Goal: Complete application form: Complete application form

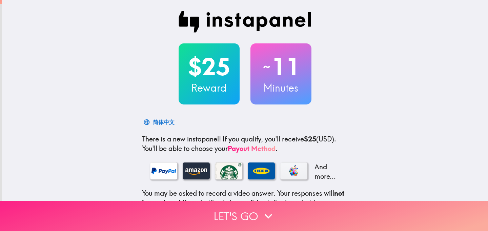
click at [232, 216] on button "Let's go" at bounding box center [244, 216] width 488 height 30
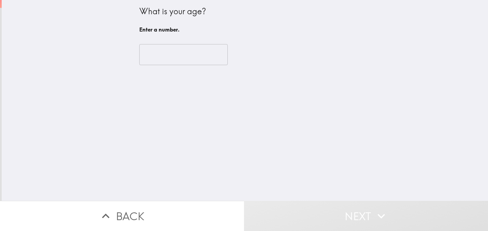
click at [178, 55] on input "number" at bounding box center [183, 54] width 89 height 21
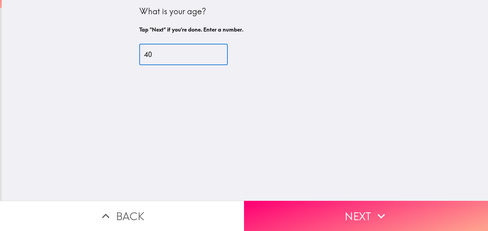
type input "40"
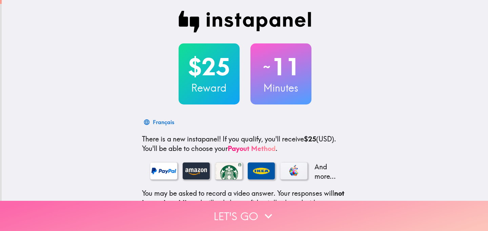
click at [250, 217] on button "Let's go" at bounding box center [244, 216] width 488 height 30
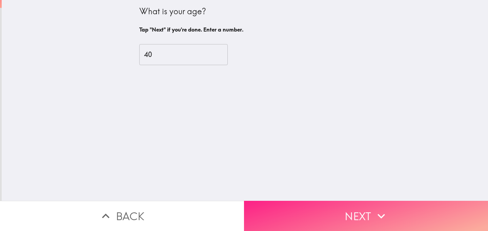
click at [346, 218] on button "Next" at bounding box center [366, 216] width 244 height 30
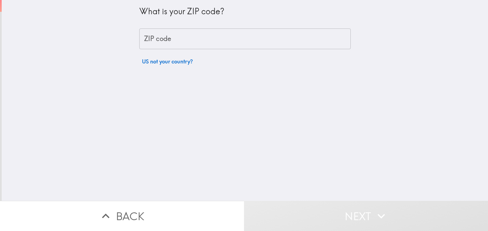
click at [182, 39] on input "ZIP code" at bounding box center [245, 38] width 212 height 21
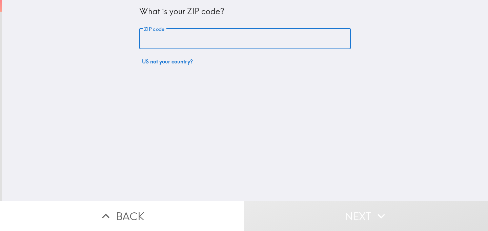
type input "75078"
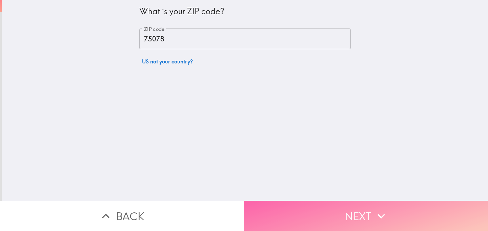
click at [289, 210] on button "Next" at bounding box center [366, 216] width 244 height 30
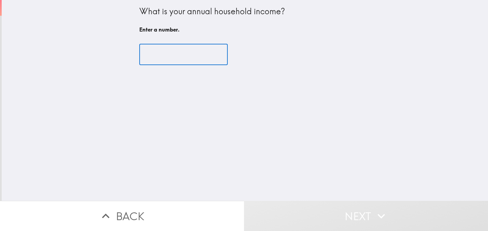
click at [172, 55] on input "number" at bounding box center [183, 54] width 89 height 21
click at [212, 52] on input "1" at bounding box center [183, 54] width 89 height 21
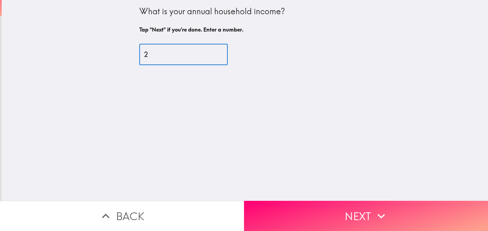
click at [212, 52] on input "2" at bounding box center [183, 54] width 89 height 21
click at [156, 53] on input "250000" at bounding box center [183, 54] width 89 height 21
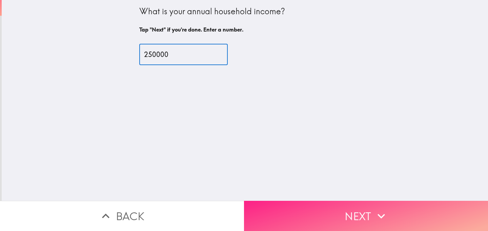
type input "250000"
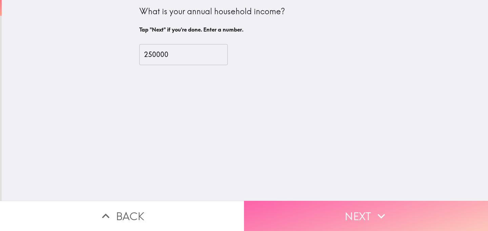
click at [308, 216] on button "Next" at bounding box center [366, 216] width 244 height 30
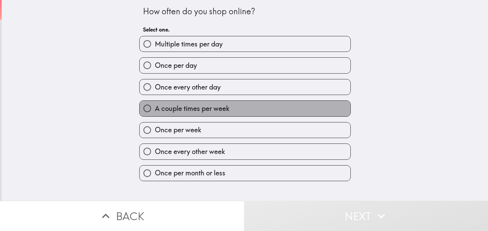
click at [192, 110] on span "A couple times per week" at bounding box center [192, 108] width 75 height 9
click at [155, 110] on input "A couple times per week" at bounding box center [147, 108] width 15 height 15
radio input "true"
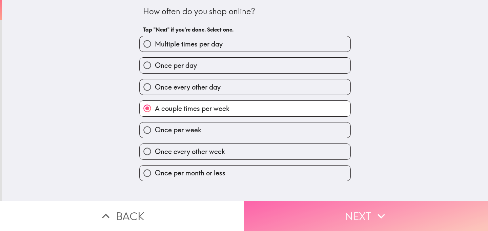
click at [280, 215] on button "Next" at bounding box center [366, 216] width 244 height 30
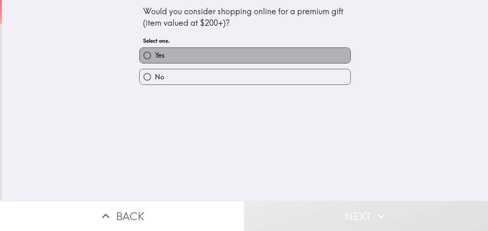
click at [184, 54] on label "Yes" at bounding box center [245, 55] width 211 height 15
click at [155, 54] on input "Yes" at bounding box center [147, 55] width 15 height 15
radio input "true"
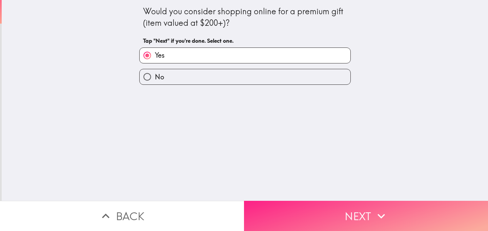
click at [301, 210] on button "Next" at bounding box center [366, 216] width 244 height 30
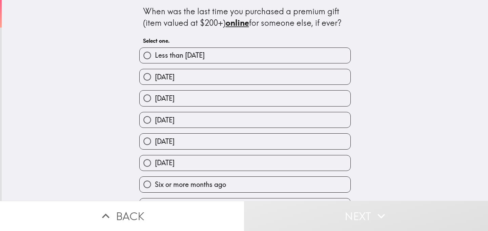
click at [175, 76] on span "[DATE]" at bounding box center [165, 76] width 20 height 9
click at [155, 76] on input "[DATE]" at bounding box center [147, 76] width 15 height 15
radio input "true"
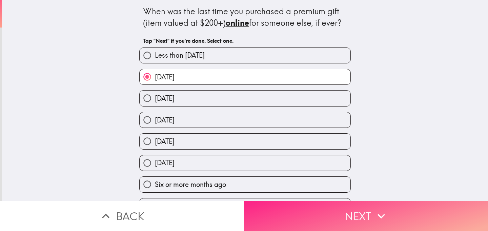
click at [299, 219] on button "Next" at bounding box center [366, 216] width 244 height 30
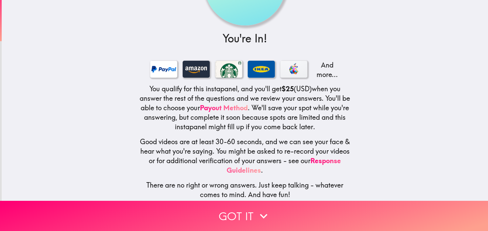
scroll to position [71, 0]
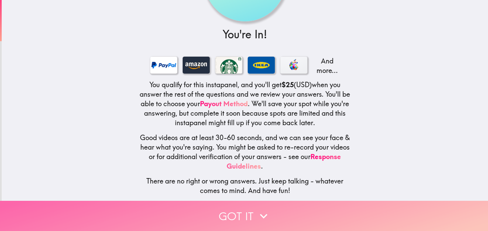
click at [235, 216] on button "Got it" at bounding box center [244, 216] width 488 height 30
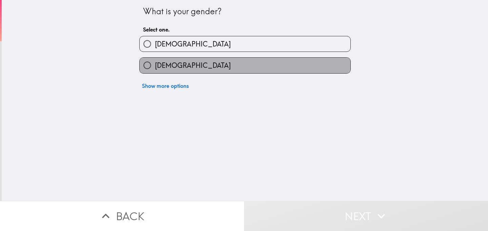
click at [178, 69] on label "[DEMOGRAPHIC_DATA]" at bounding box center [245, 65] width 211 height 15
click at [155, 69] on input "[DEMOGRAPHIC_DATA]" at bounding box center [147, 65] width 15 height 15
radio input "true"
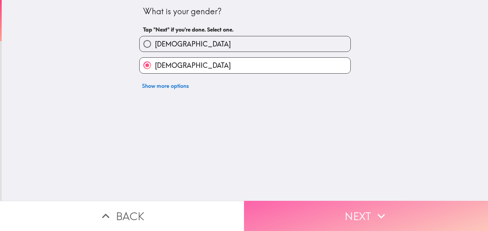
click at [319, 213] on button "Next" at bounding box center [366, 216] width 244 height 30
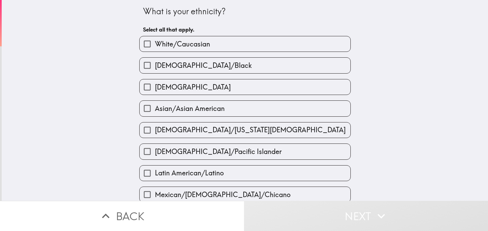
click at [176, 111] on span "Asian/Asian American" at bounding box center [190, 108] width 70 height 9
click at [155, 111] on input "Asian/Asian American" at bounding box center [147, 108] width 15 height 15
checkbox input "true"
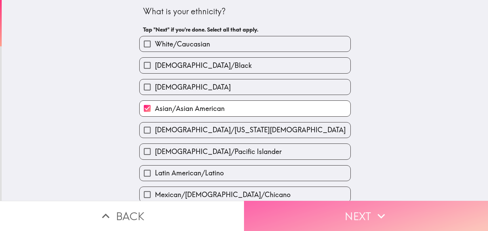
click at [298, 218] on button "Next" at bounding box center [366, 216] width 244 height 30
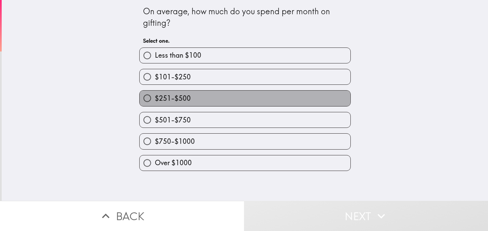
click at [180, 98] on span "$251-$500" at bounding box center [173, 98] width 36 height 9
click at [155, 98] on input "$251-$500" at bounding box center [147, 98] width 15 height 15
radio input "true"
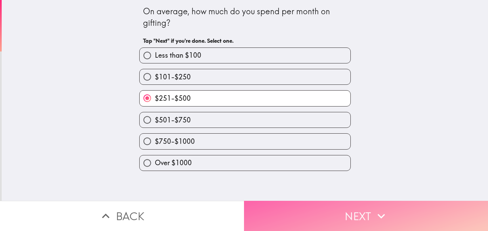
click at [300, 212] on button "Next" at bounding box center [366, 216] width 244 height 30
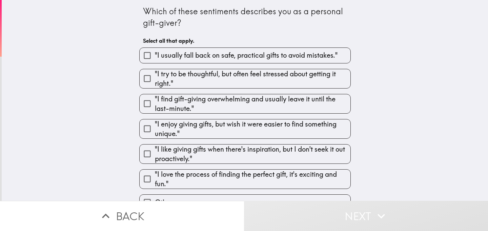
click at [270, 82] on span ""I try to be thoughtful, but often feel stressed about getting it right."" at bounding box center [253, 78] width 196 height 19
click at [155, 82] on input ""I try to be thoughtful, but often feel stressed about getting it right."" at bounding box center [147, 78] width 15 height 15
checkbox input "true"
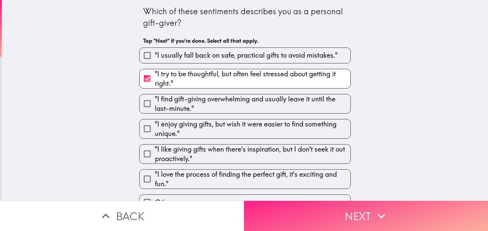
click at [317, 213] on button "Next" at bounding box center [366, 216] width 244 height 30
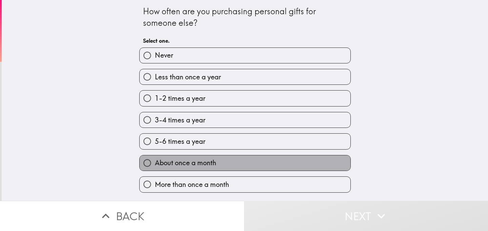
click at [181, 164] on span "About once a month" at bounding box center [185, 162] width 61 height 9
click at [155, 164] on input "About once a month" at bounding box center [147, 162] width 15 height 15
radio input "true"
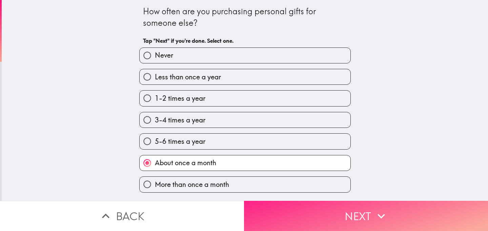
click at [293, 214] on button "Next" at bounding box center [366, 216] width 244 height 30
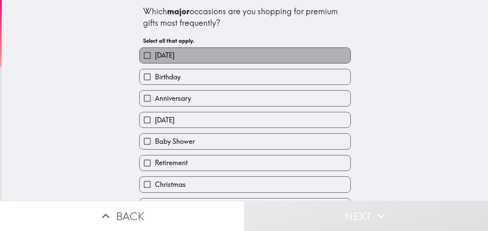
click at [175, 52] on span "[DATE]" at bounding box center [165, 55] width 20 height 9
click at [155, 52] on input "[DATE]" at bounding box center [147, 55] width 15 height 15
checkbox input "true"
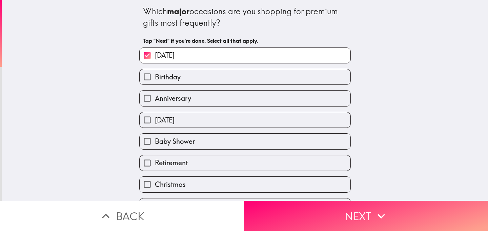
click at [180, 78] on span "Birthday" at bounding box center [168, 76] width 26 height 9
click at [155, 78] on input "Birthday" at bounding box center [147, 76] width 15 height 15
checkbox input "true"
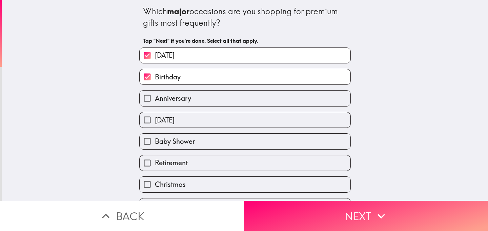
click at [176, 100] on span "Anniversary" at bounding box center [173, 98] width 36 height 9
click at [155, 100] on input "Anniversary" at bounding box center [147, 98] width 15 height 15
checkbox input "true"
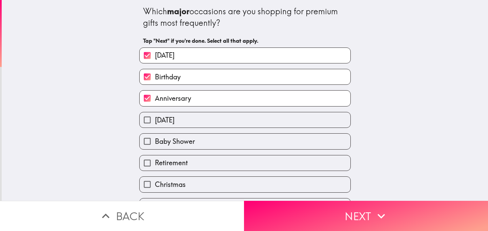
click at [173, 123] on span "[DATE]" at bounding box center [165, 119] width 20 height 9
click at [155, 123] on input "[DATE]" at bounding box center [147, 119] width 15 height 15
checkbox input "true"
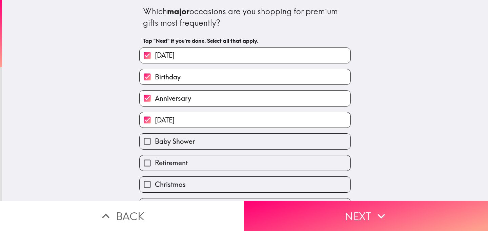
click at [170, 141] on span "Baby Shower" at bounding box center [175, 141] width 40 height 9
click at [155, 141] on input "Baby Shower" at bounding box center [147, 141] width 15 height 15
checkbox input "true"
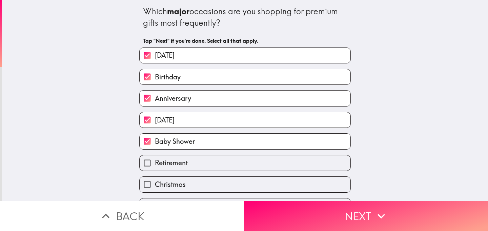
click at [166, 184] on span "Christmas" at bounding box center [170, 184] width 31 height 9
click at [155, 184] on input "Christmas" at bounding box center [147, 184] width 15 height 15
checkbox input "true"
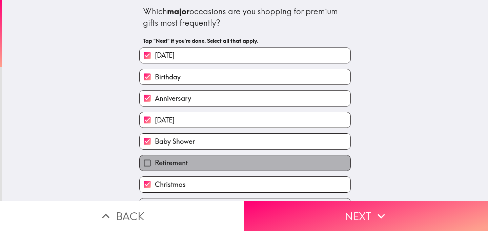
click at [166, 164] on span "Retirement" at bounding box center [171, 162] width 33 height 9
click at [155, 164] on input "Retirement" at bounding box center [147, 162] width 15 height 15
checkbox input "true"
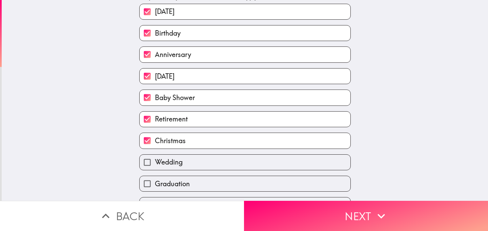
scroll to position [49, 0]
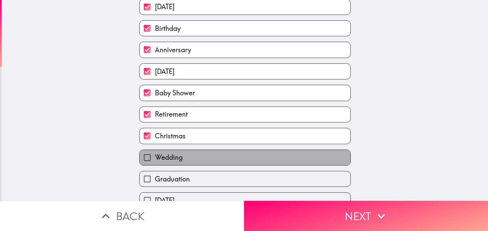
click at [166, 162] on span "Wedding" at bounding box center [169, 157] width 28 height 9
click at [155, 164] on input "Wedding" at bounding box center [147, 157] width 15 height 15
checkbox input "true"
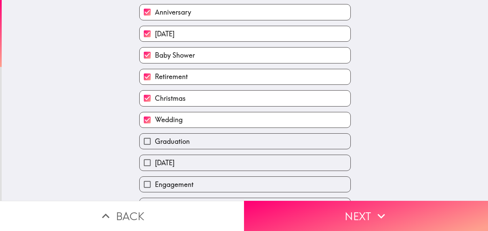
scroll to position [87, 0]
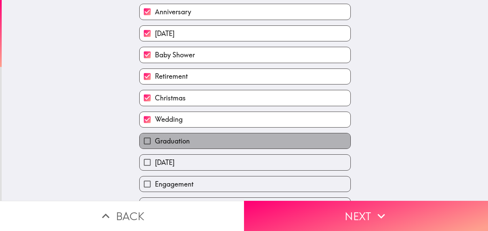
click at [171, 142] on span "Graduation" at bounding box center [172, 140] width 35 height 9
click at [155, 142] on input "Graduation" at bounding box center [147, 140] width 15 height 15
checkbox input "true"
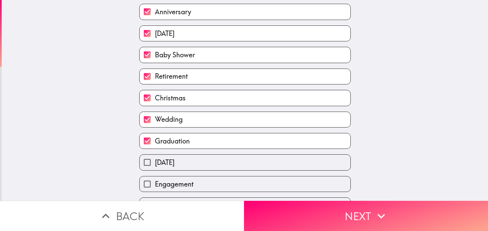
click at [168, 186] on span "Engagement" at bounding box center [174, 183] width 39 height 9
click at [155, 186] on input "Engagement" at bounding box center [147, 183] width 15 height 15
checkbox input "true"
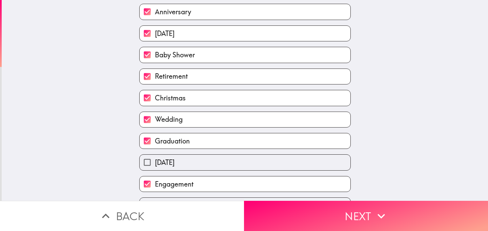
click at [175, 37] on span "[DATE]" at bounding box center [165, 33] width 20 height 9
click at [155, 37] on input "[DATE]" at bounding box center [147, 33] width 15 height 15
checkbox input "false"
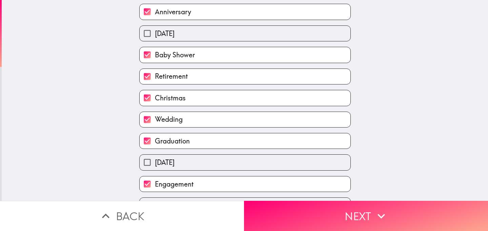
scroll to position [103, 0]
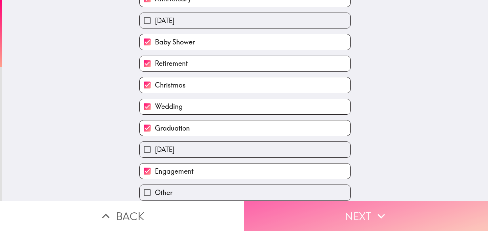
click at [312, 221] on button "Next" at bounding box center [366, 216] width 244 height 30
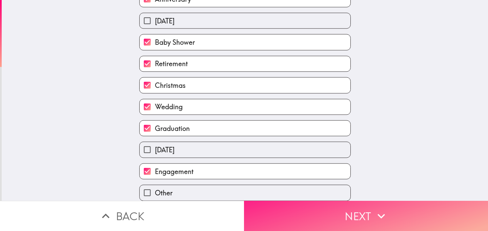
scroll to position [6, 0]
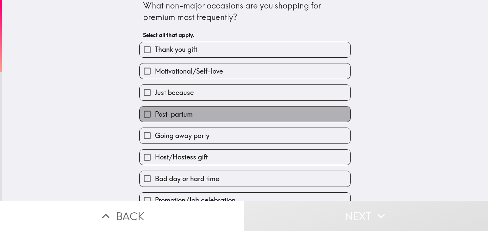
click at [179, 119] on span "Post-partum" at bounding box center [174, 114] width 38 height 9
click at [155, 120] on input "Post-partum" at bounding box center [147, 114] width 15 height 15
checkbox input "true"
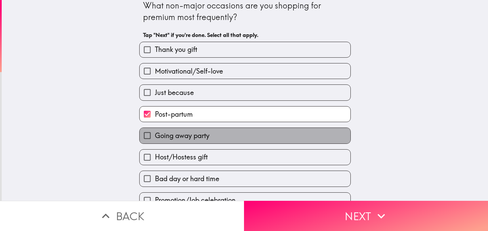
click at [177, 137] on span "Going away party" at bounding box center [182, 135] width 55 height 9
click at [155, 137] on input "Going away party" at bounding box center [147, 135] width 15 height 15
checkbox input "true"
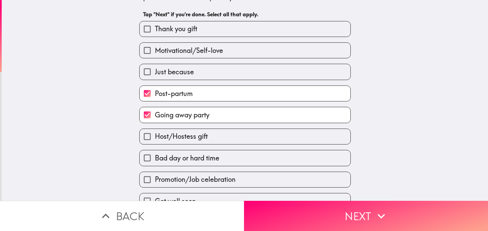
scroll to position [27, 0]
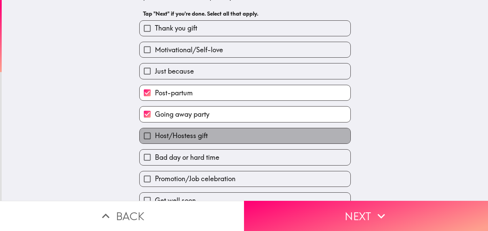
click at [177, 137] on span "Host/Hostess gift" at bounding box center [181, 135] width 53 height 9
click at [155, 137] on input "Host/Hostess gift" at bounding box center [147, 135] width 15 height 15
checkbox input "true"
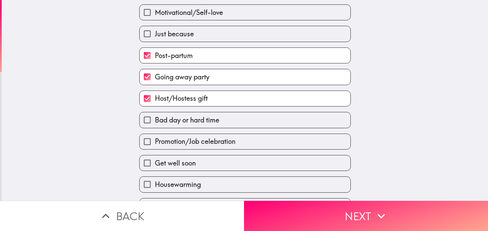
scroll to position [64, 0]
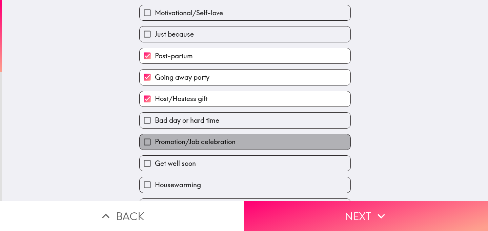
click at [193, 146] on span "Promotion/Job celebration" at bounding box center [195, 141] width 81 height 9
click at [155, 146] on input "Promotion/Job celebration" at bounding box center [147, 141] width 15 height 15
checkbox input "true"
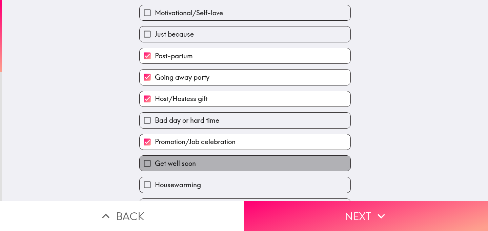
click at [185, 167] on span "Get well soon" at bounding box center [175, 163] width 41 height 9
click at [155, 167] on input "Get well soon" at bounding box center [147, 163] width 15 height 15
checkbox input "true"
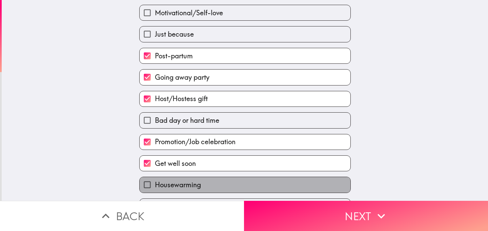
click at [223, 187] on label "Housewarming" at bounding box center [245, 184] width 211 height 15
click at [155, 187] on input "Housewarming" at bounding box center [147, 184] width 15 height 15
checkbox input "true"
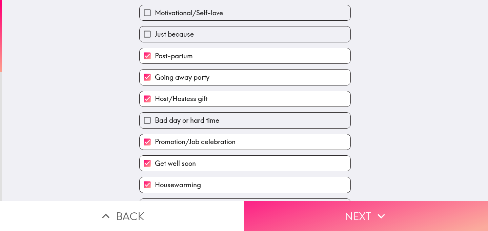
click at [300, 212] on button "Next" at bounding box center [366, 216] width 244 height 30
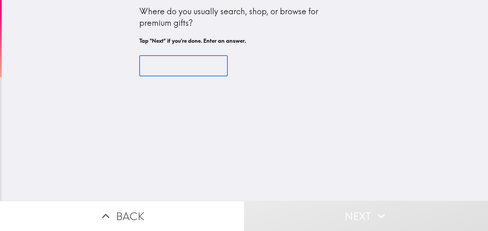
click at [180, 64] on input "text" at bounding box center [183, 66] width 89 height 21
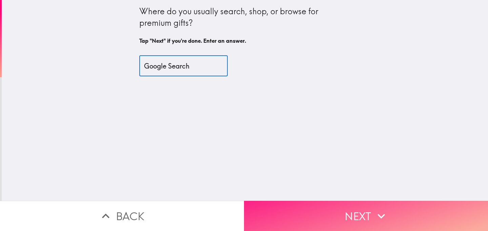
type input "Google Search"
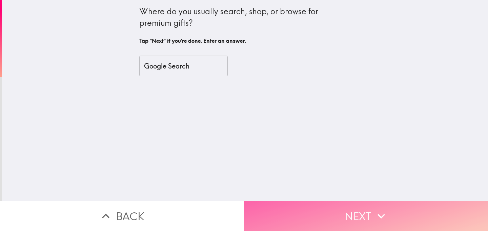
click at [311, 222] on button "Next" at bounding box center [366, 216] width 244 height 30
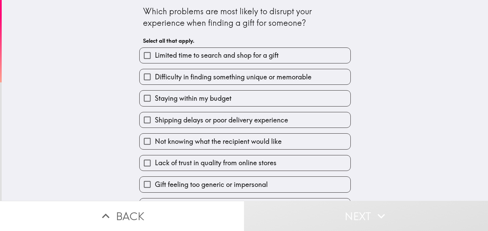
click at [196, 77] on span "Difficulty in finding something unique or memorable" at bounding box center [233, 76] width 157 height 9
click at [155, 77] on input "Difficulty in finding something unique or memorable" at bounding box center [147, 76] width 15 height 15
checkbox input "true"
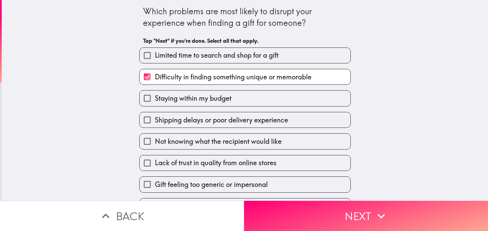
click at [190, 100] on span "Staying within my budget" at bounding box center [193, 98] width 77 height 9
click at [155, 100] on input "Staying within my budget" at bounding box center [147, 98] width 15 height 15
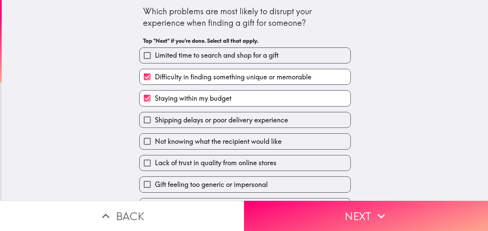
click at [190, 100] on span "Staying within my budget" at bounding box center [193, 98] width 77 height 9
click at [155, 100] on input "Staying within my budget" at bounding box center [147, 98] width 15 height 15
checkbox input "false"
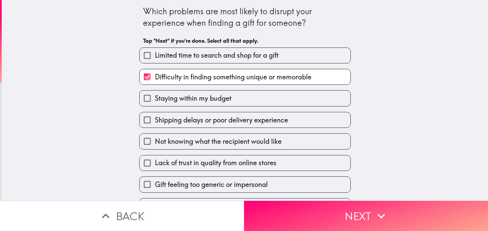
click at [184, 118] on span "Shipping delays or poor delivery experience" at bounding box center [221, 119] width 133 height 9
click at [155, 118] on input "Shipping delays or poor delivery experience" at bounding box center [147, 119] width 15 height 15
checkbox input "true"
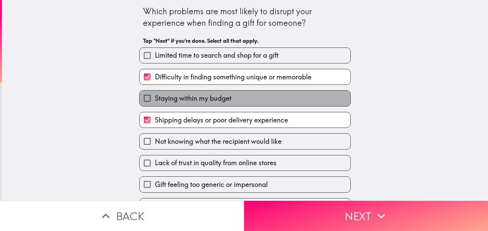
click at [183, 105] on label "Staying within my budget" at bounding box center [245, 98] width 211 height 15
click at [155, 105] on input "Staying within my budget" at bounding box center [147, 98] width 15 height 15
checkbox input "true"
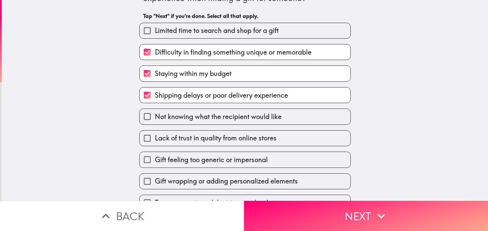
scroll to position [25, 0]
click at [180, 140] on span "Lack of trust in quality from online stores" at bounding box center [216, 137] width 122 height 9
click at [155, 140] on input "Lack of trust in quality from online stores" at bounding box center [147, 137] width 15 height 15
checkbox input "true"
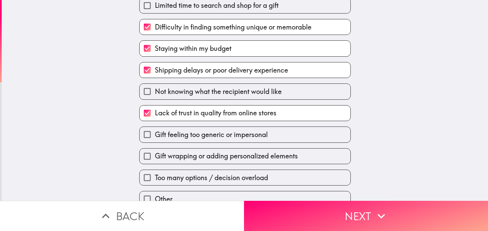
scroll to position [51, 0]
click at [206, 158] on span "Gift wrapping or adding personalized elements" at bounding box center [226, 155] width 143 height 9
click at [155, 158] on input "Gift wrapping or adding personalized elements" at bounding box center [147, 155] width 15 height 15
checkbox input "true"
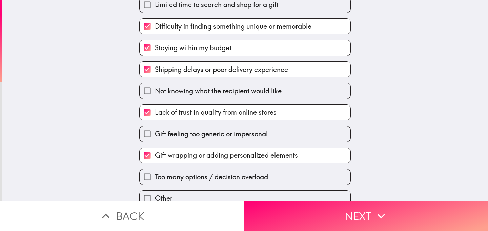
scroll to position [60, 0]
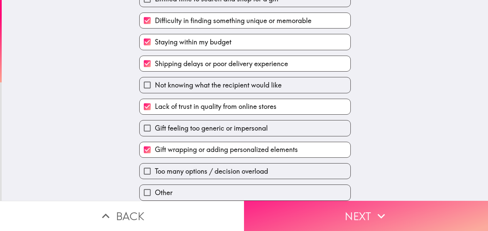
click at [298, 211] on button "Next" at bounding box center [366, 216] width 244 height 30
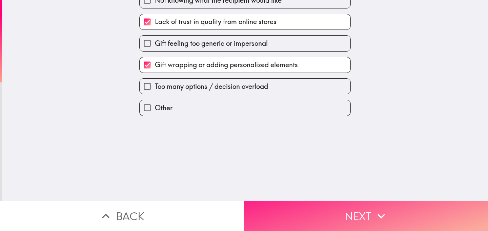
scroll to position [0, 0]
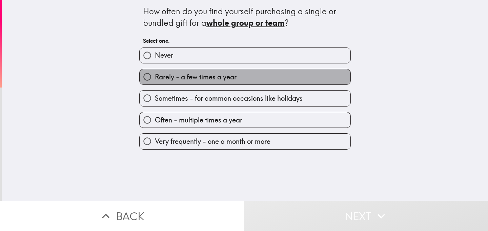
click at [205, 79] on span "Rarely - a few times a year" at bounding box center [196, 76] width 82 height 9
click at [155, 79] on input "Rarely - a few times a year" at bounding box center [147, 76] width 15 height 15
radio input "true"
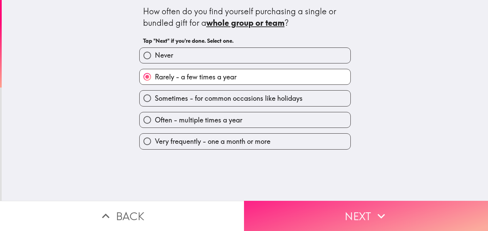
click at [296, 218] on button "Next" at bounding box center [366, 216] width 244 height 30
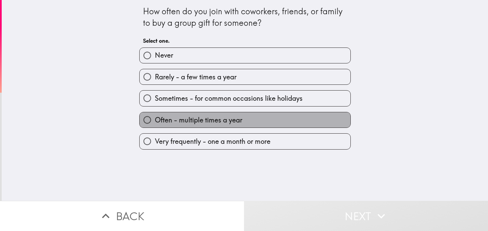
click at [215, 118] on span "Often - multiple times a year" at bounding box center [199, 119] width 88 height 9
click at [155, 118] on input "Often - multiple times a year" at bounding box center [147, 119] width 15 height 15
radio input "true"
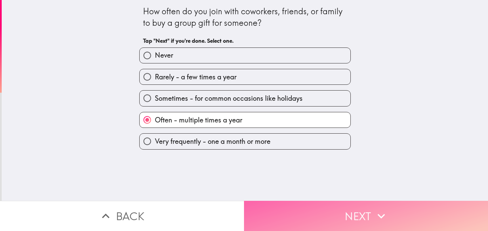
click at [297, 218] on button "Next" at bounding box center [366, 216] width 244 height 30
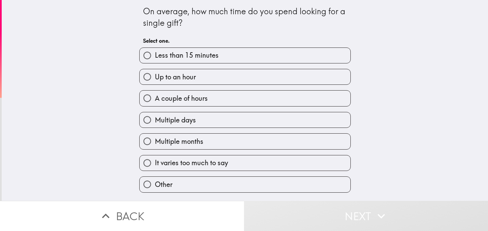
click at [192, 103] on span "A couple of hours" at bounding box center [181, 98] width 53 height 9
click at [155, 103] on input "A couple of hours" at bounding box center [147, 98] width 15 height 15
radio input "true"
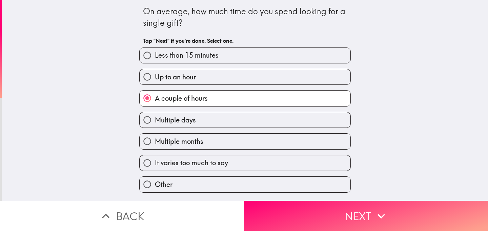
click at [212, 130] on div "Multiple months" at bounding box center [242, 138] width 217 height 21
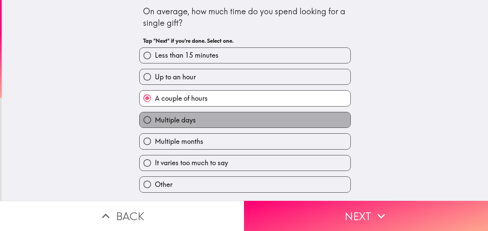
click at [201, 121] on label "Multiple days" at bounding box center [245, 119] width 211 height 15
click at [155, 121] on input "Multiple days" at bounding box center [147, 119] width 15 height 15
radio input "true"
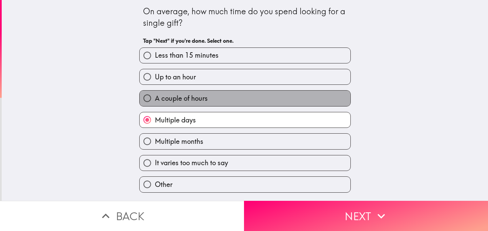
click at [194, 100] on span "A couple of hours" at bounding box center [181, 98] width 53 height 9
click at [155, 100] on input "A couple of hours" at bounding box center [147, 98] width 15 height 15
radio input "true"
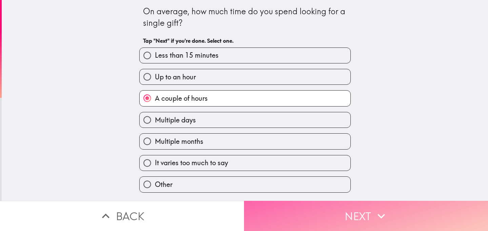
click at [282, 224] on button "Next" at bounding box center [366, 216] width 244 height 30
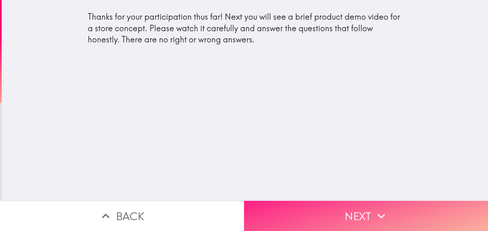
click at [295, 219] on button "Next" at bounding box center [366, 216] width 244 height 30
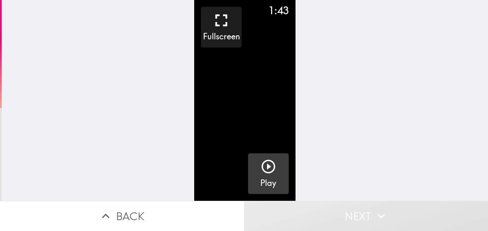
click at [269, 166] on icon "button" at bounding box center [269, 167] width 14 height 14
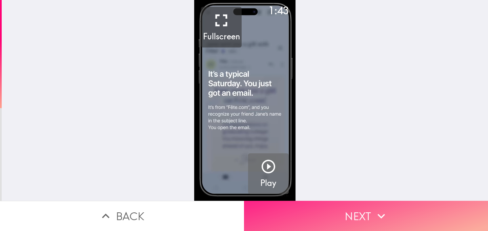
click at [369, 219] on button "Next" at bounding box center [366, 216] width 244 height 30
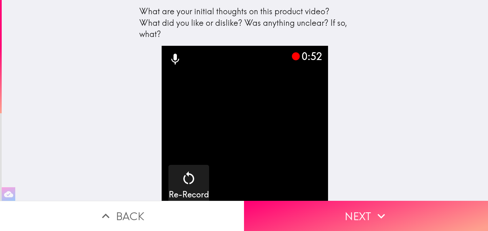
click at [240, 159] on video "button" at bounding box center [245, 129] width 167 height 167
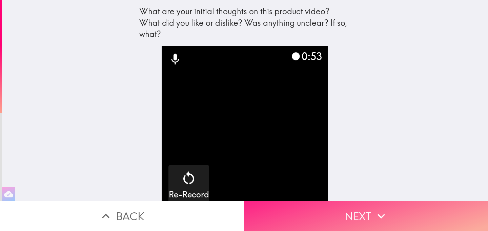
click at [318, 215] on button "Next" at bounding box center [366, 216] width 244 height 30
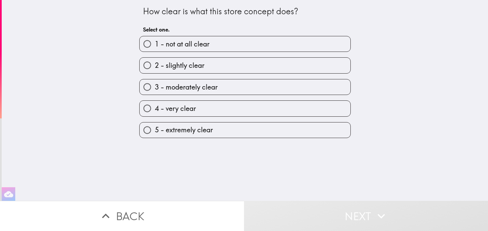
click at [182, 131] on span "5 - extremely clear" at bounding box center [184, 129] width 58 height 9
click at [155, 131] on input "5 - extremely clear" at bounding box center [147, 129] width 15 height 15
radio input "true"
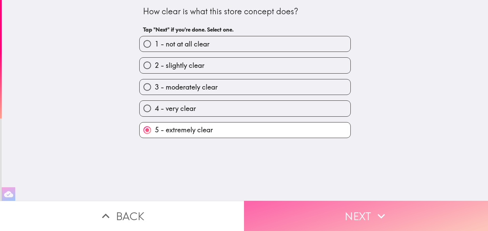
click at [318, 213] on button "Next" at bounding box center [366, 216] width 244 height 30
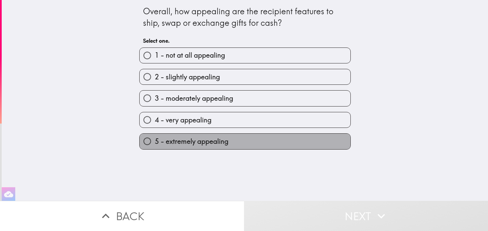
click at [185, 144] on span "5 - extremely appealing" at bounding box center [192, 141] width 74 height 9
click at [155, 144] on input "5 - extremely appealing" at bounding box center [147, 141] width 15 height 15
radio input "true"
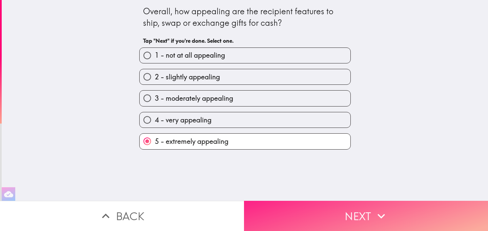
click at [303, 219] on button "Next" at bounding box center [366, 216] width 244 height 30
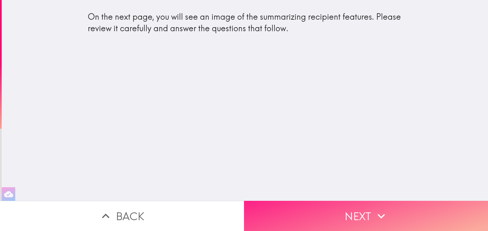
click at [292, 213] on button "Next" at bounding box center [366, 216] width 244 height 30
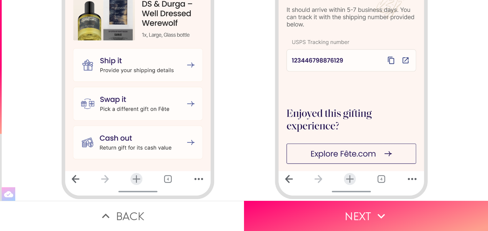
scroll to position [766, 0]
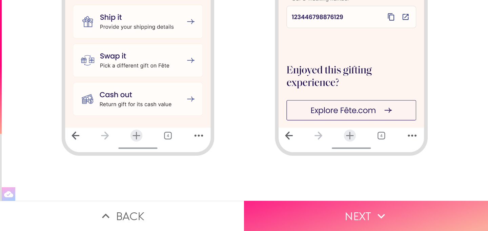
click at [304, 213] on button "Next" at bounding box center [366, 216] width 244 height 30
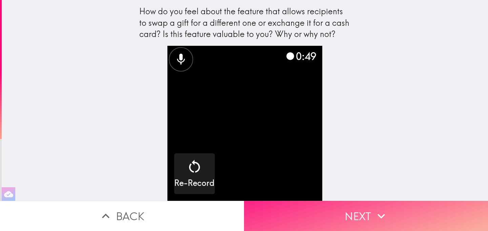
click at [304, 213] on button "Next" at bounding box center [366, 216] width 244 height 30
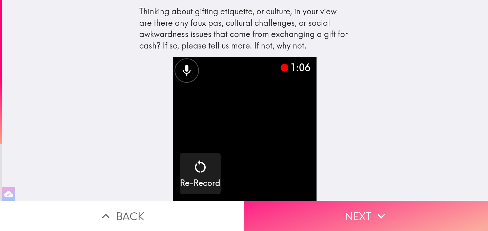
click at [304, 213] on button "Next" at bounding box center [366, 216] width 244 height 30
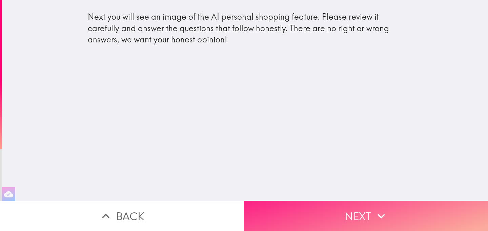
click at [292, 215] on button "Next" at bounding box center [366, 216] width 244 height 30
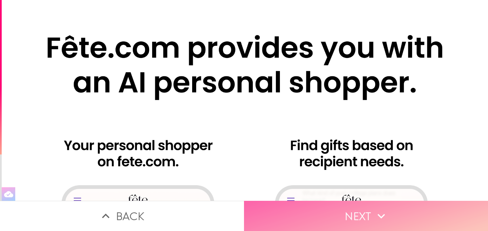
click at [350, 220] on button "Next" at bounding box center [366, 216] width 244 height 30
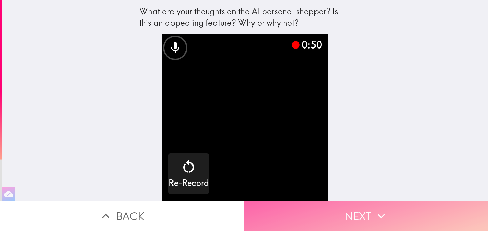
click at [349, 223] on button "Next" at bounding box center [366, 216] width 244 height 30
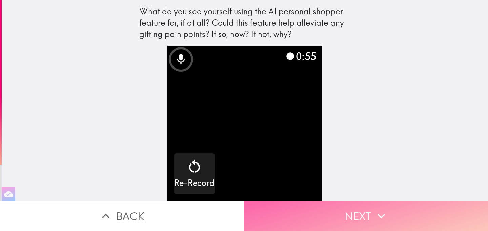
click at [349, 223] on button "Next" at bounding box center [366, 216] width 244 height 30
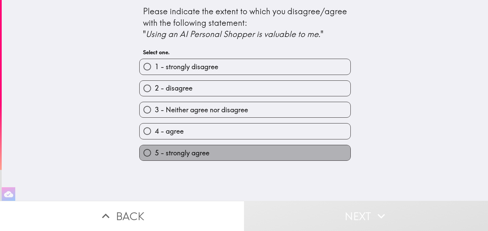
click at [171, 158] on span "5 - strongly agree" at bounding box center [182, 152] width 55 height 9
click at [155, 158] on input "5 - strongly agree" at bounding box center [147, 152] width 15 height 15
radio input "true"
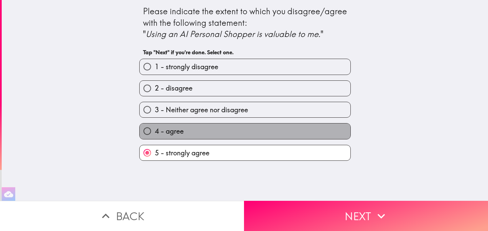
click at [232, 137] on label "4 - agree" at bounding box center [245, 130] width 211 height 15
click at [155, 137] on input "4 - agree" at bounding box center [147, 130] width 15 height 15
radio input "true"
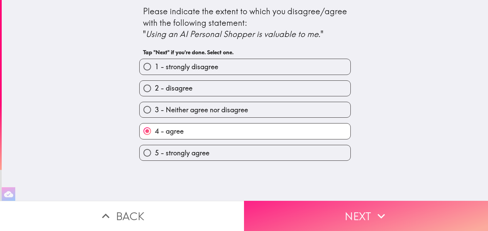
click at [300, 220] on button "Next" at bounding box center [366, 216] width 244 height 30
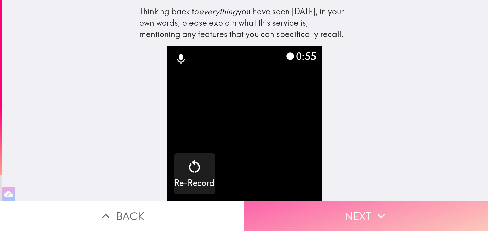
click at [300, 220] on button "Next" at bounding box center [366, 216] width 244 height 30
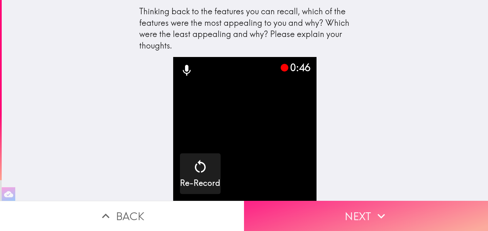
click at [300, 220] on button "Next" at bounding box center [366, 216] width 244 height 30
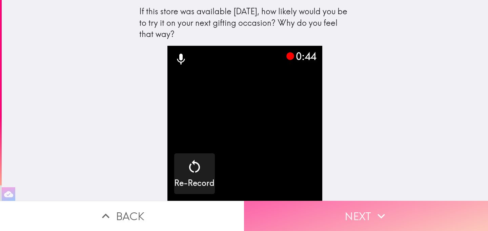
click at [300, 220] on button "Next" at bounding box center [366, 216] width 244 height 30
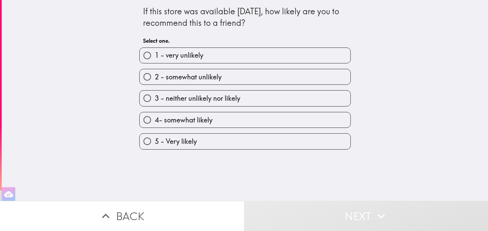
click at [178, 149] on label "5 - Very likely" at bounding box center [245, 141] width 211 height 15
click at [155, 149] on input "5 - Very likely" at bounding box center [147, 141] width 15 height 15
radio input "true"
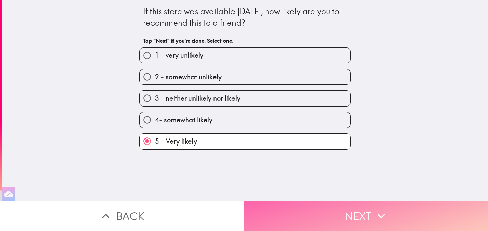
click at [299, 215] on button "Next" at bounding box center [366, 216] width 244 height 30
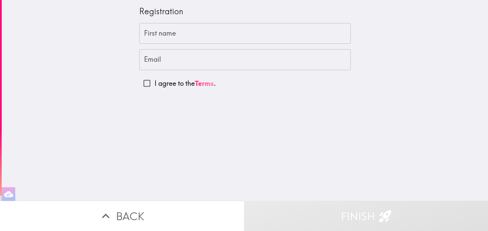
click at [169, 26] on div "First name First name" at bounding box center [245, 33] width 212 height 21
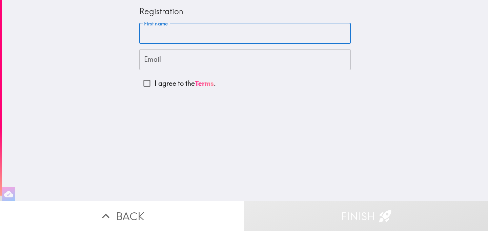
type input "[PERSON_NAME]"
type input "[PERSON_NAME][EMAIL_ADDRESS][PERSON_NAME][DOMAIN_NAME]"
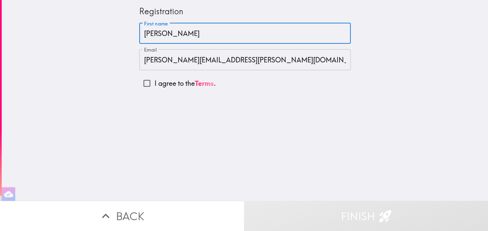
click at [147, 84] on input "I agree to the Terms ." at bounding box center [146, 83] width 15 height 15
checkbox input "true"
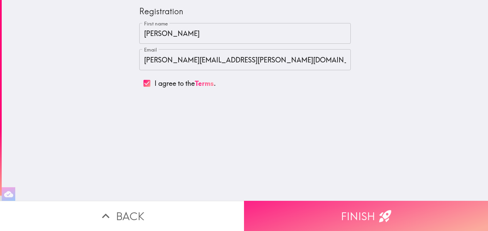
click at [350, 216] on button "Finish" at bounding box center [366, 216] width 244 height 30
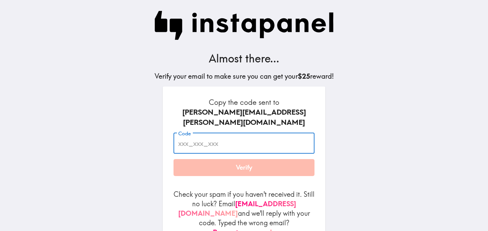
click at [211, 135] on input "Code" at bounding box center [244, 143] width 141 height 21
paste input "t2y_AuK_LY4"
type input "t2y_AuK_LY4"
click at [223, 160] on button "Verify" at bounding box center [244, 167] width 141 height 17
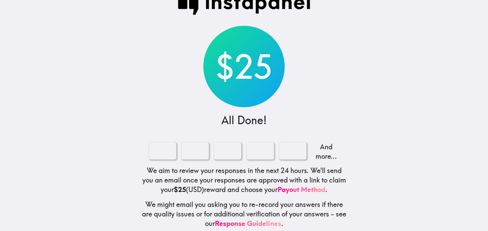
scroll to position [25, 0]
